Goal: Navigation & Orientation: Go to known website

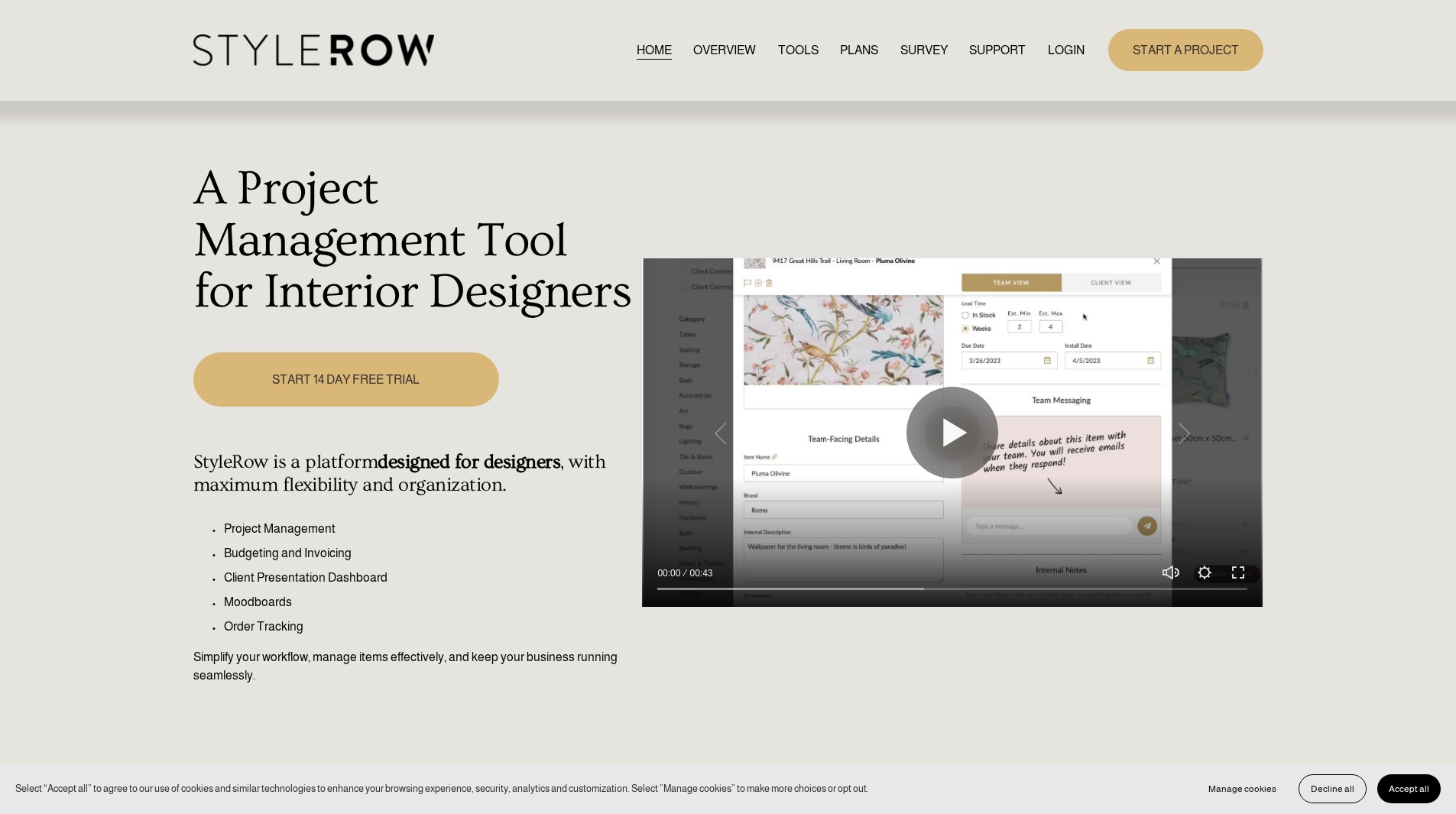
click at [1073, 48] on link "LOGIN" at bounding box center [1067, 50] width 37 height 21
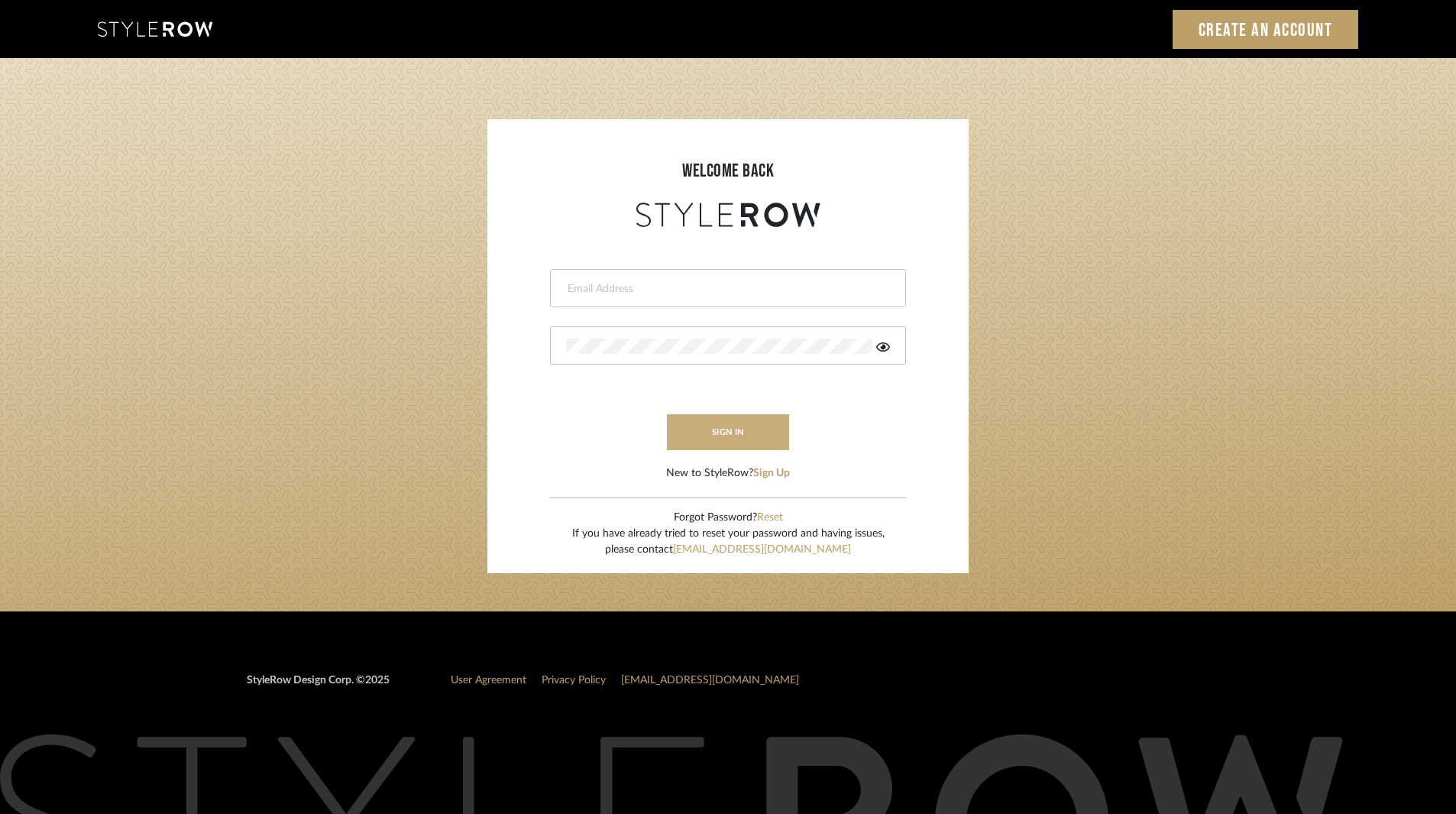
type input "ksears@morgantewilson.com"
click at [750, 424] on button "sign in" at bounding box center [728, 432] width 122 height 36
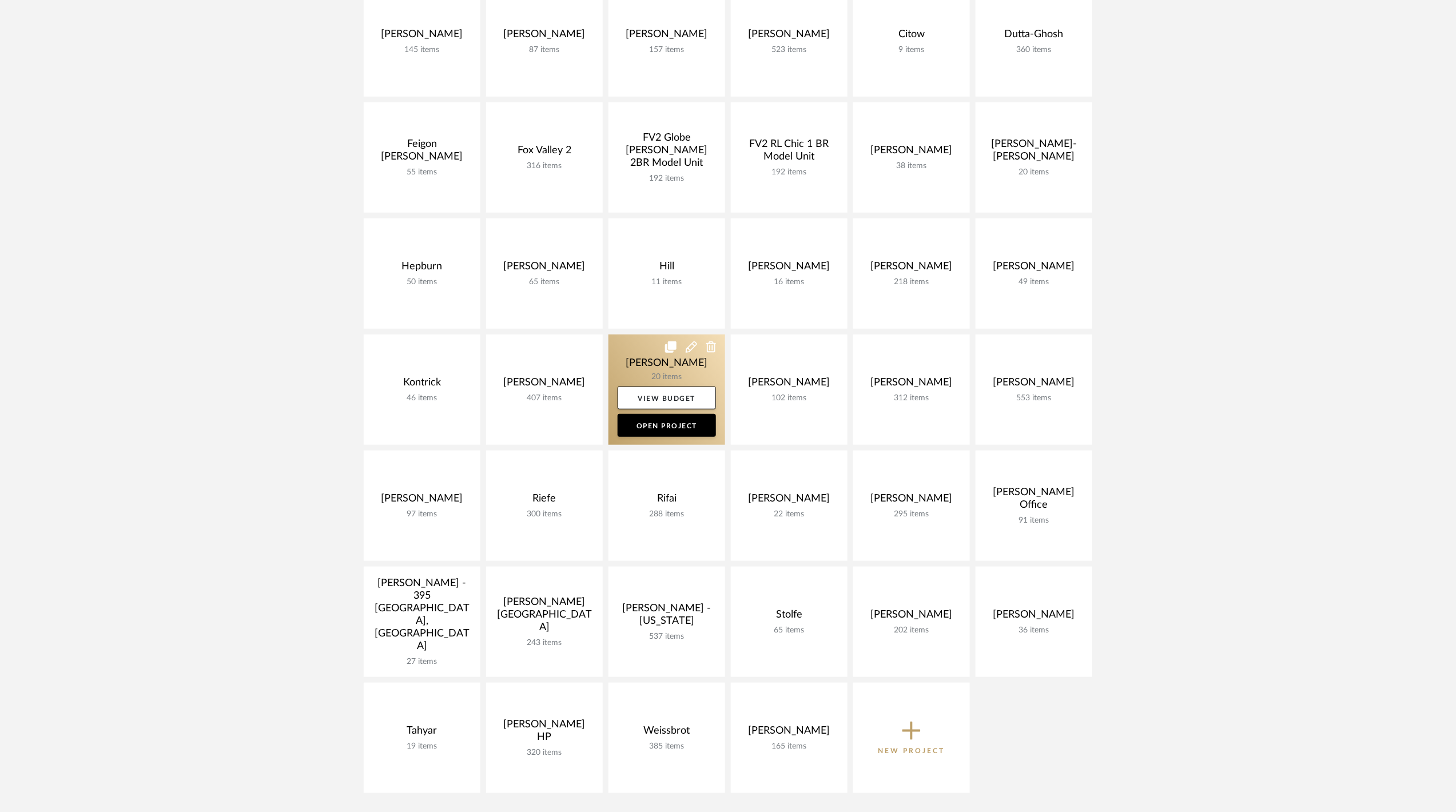
scroll to position [305, 0]
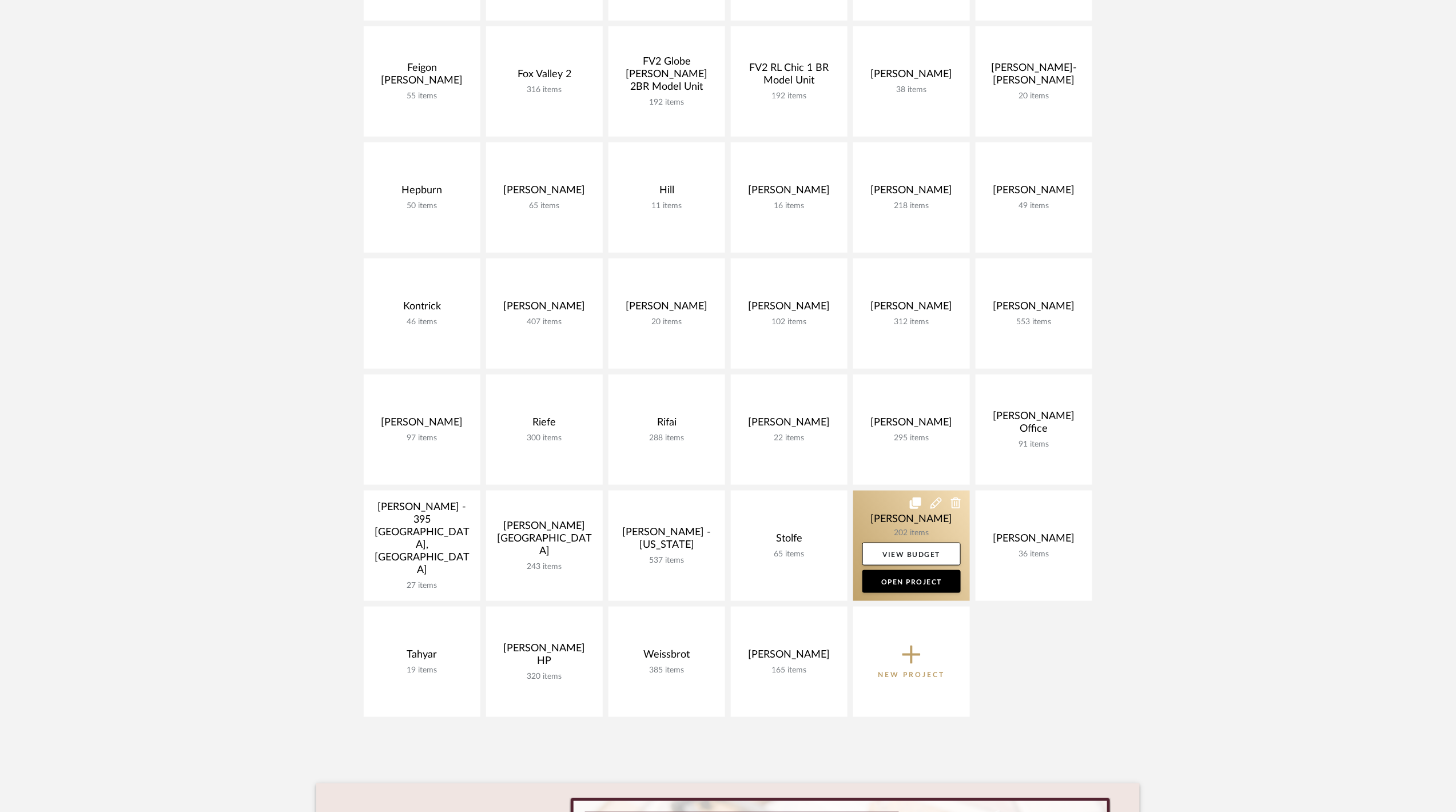
click at [884, 527] on link at bounding box center [911, 545] width 117 height 110
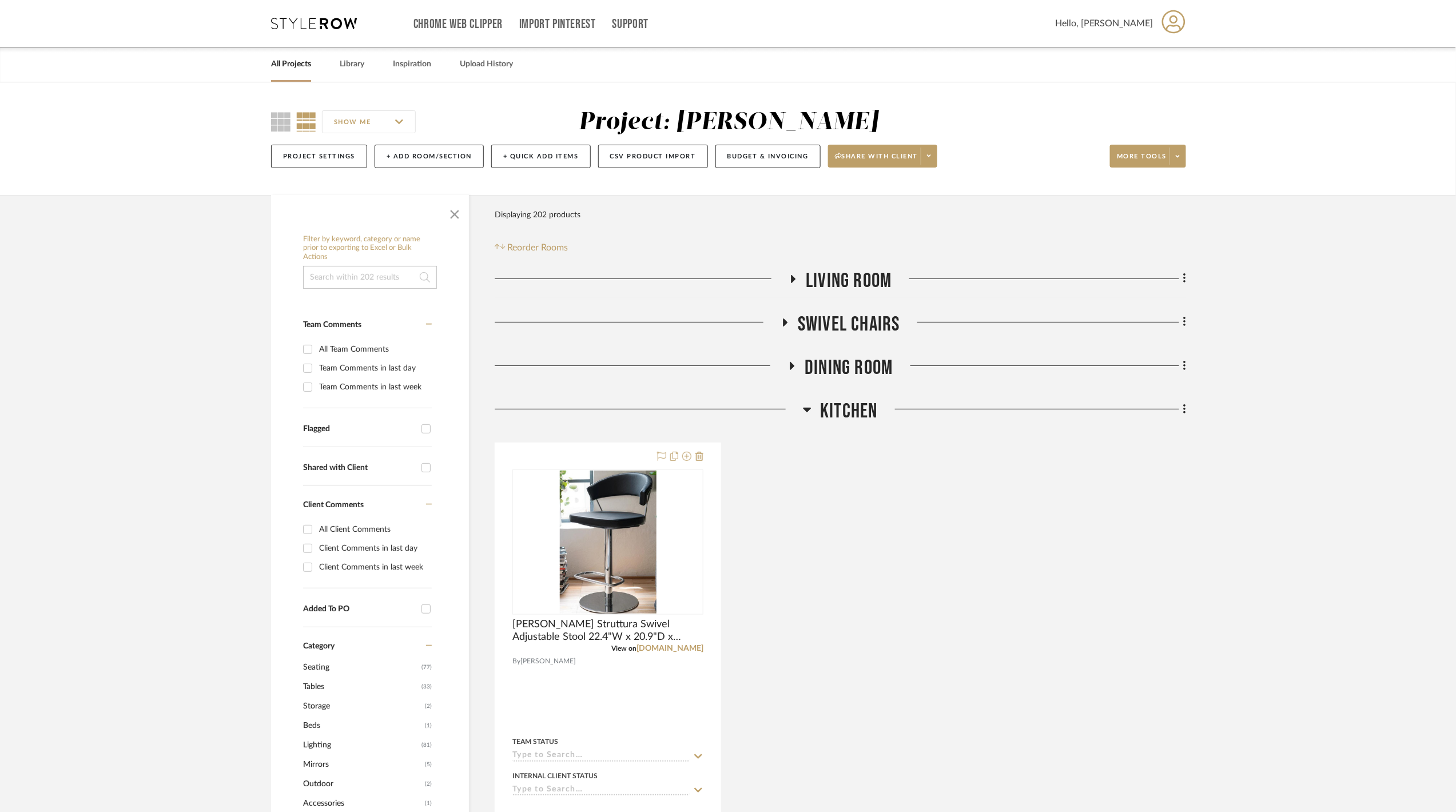
click at [811, 412] on icon at bounding box center [807, 409] width 8 height 14
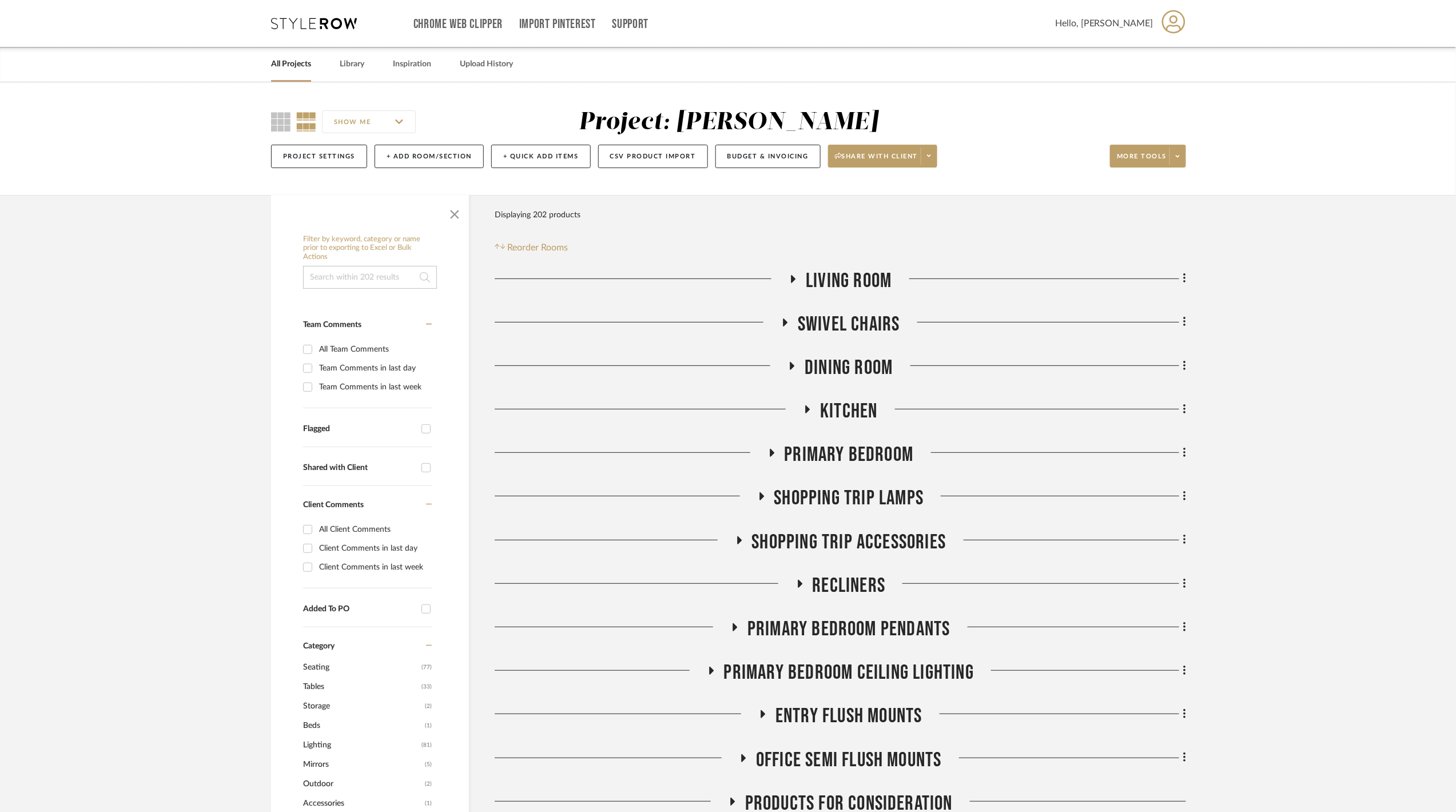
click at [816, 275] on span "Living Room" at bounding box center [849, 281] width 86 height 25
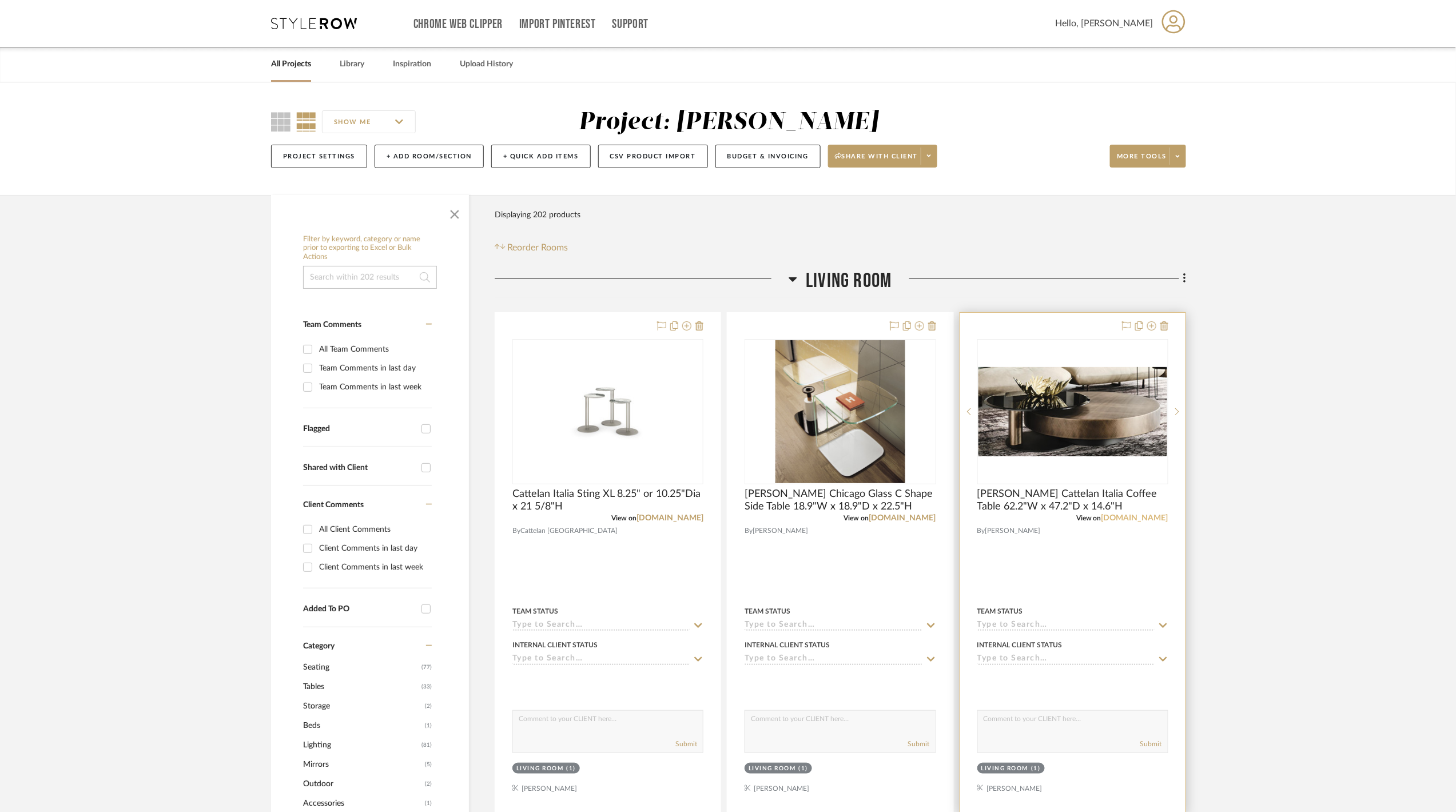
click at [1130, 517] on link "cattelanitalia.com" at bounding box center [1135, 518] width 67 height 8
